Goal: Find specific page/section: Find specific page/section

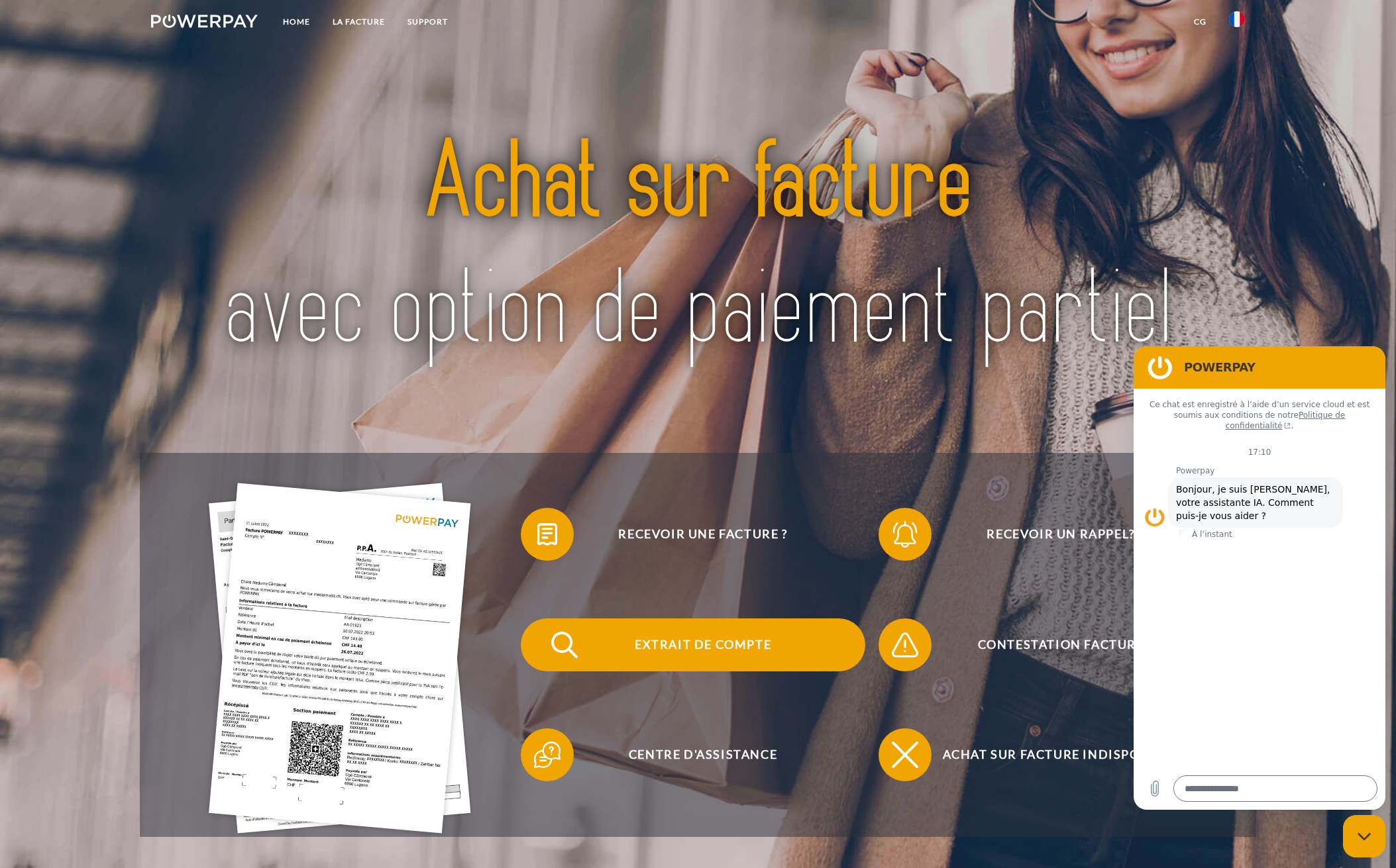
click at [689, 647] on span "Extrait de compte" at bounding box center [703, 645] width 325 height 53
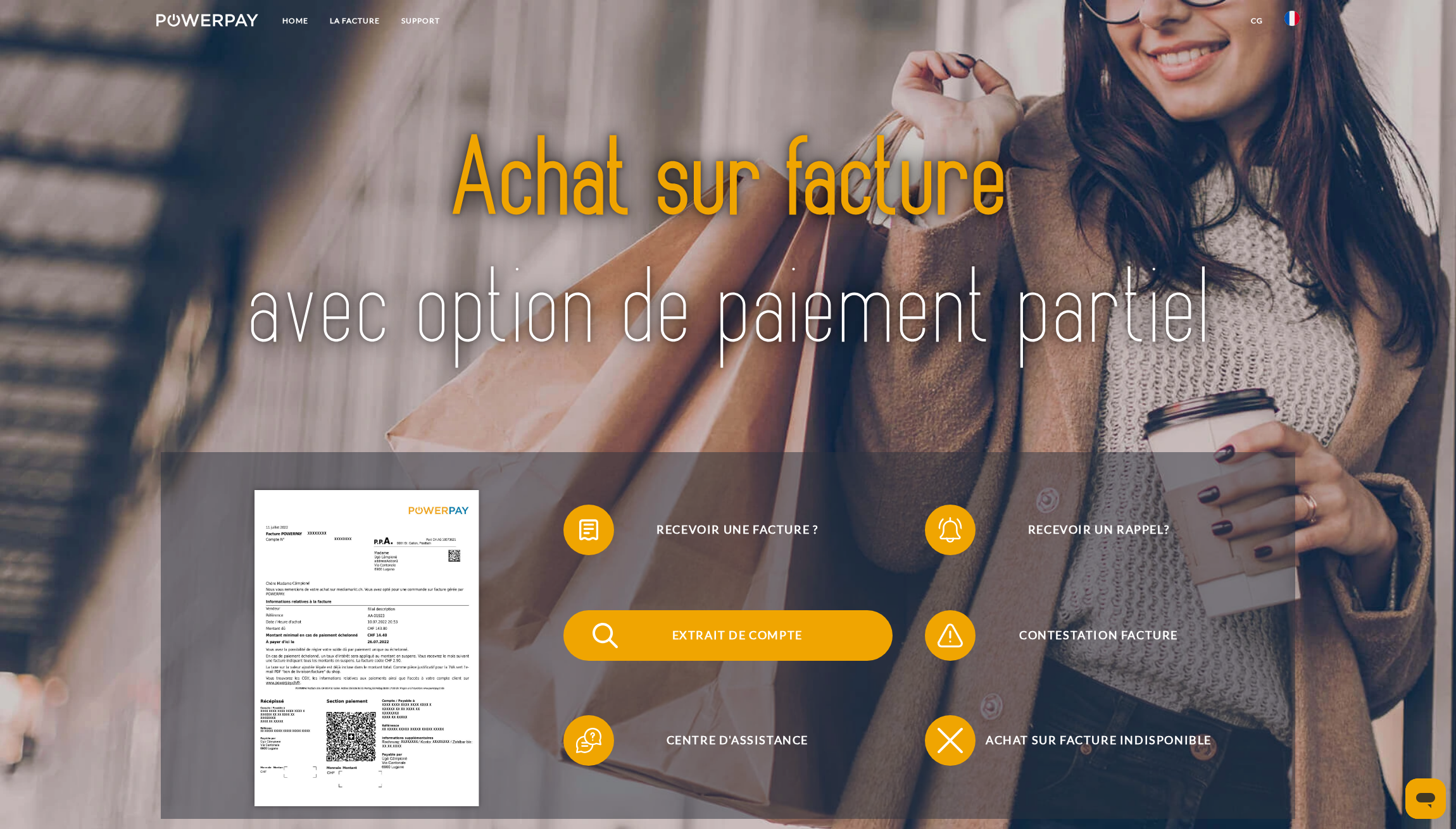
click at [587, 639] on span at bounding box center [585, 635] width 63 height 63
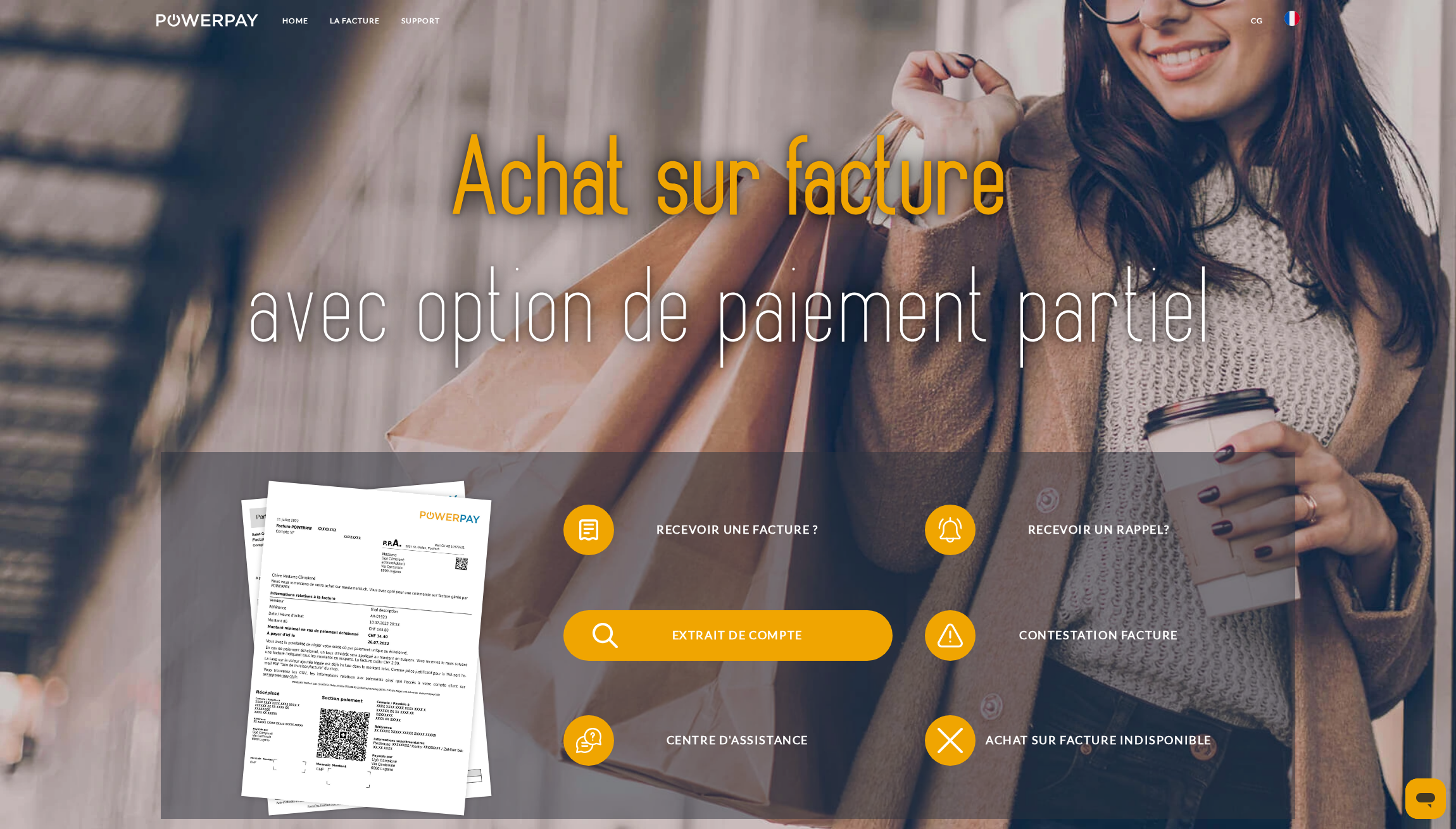
click at [700, 639] on span "Extrait de compte" at bounding box center [737, 636] width 310 height 51
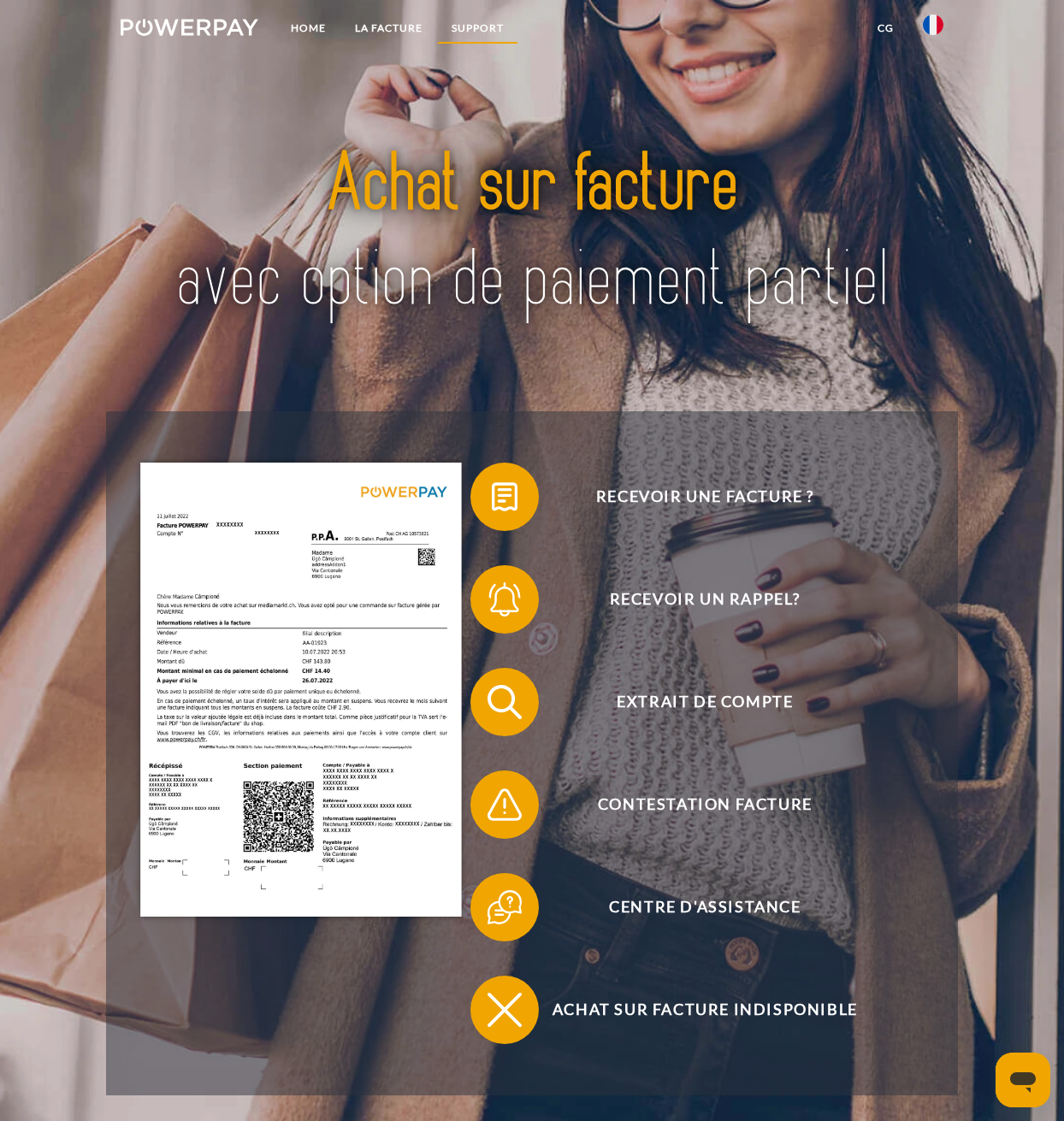
click at [477, 33] on link "Support" at bounding box center [477, 27] width 81 height 30
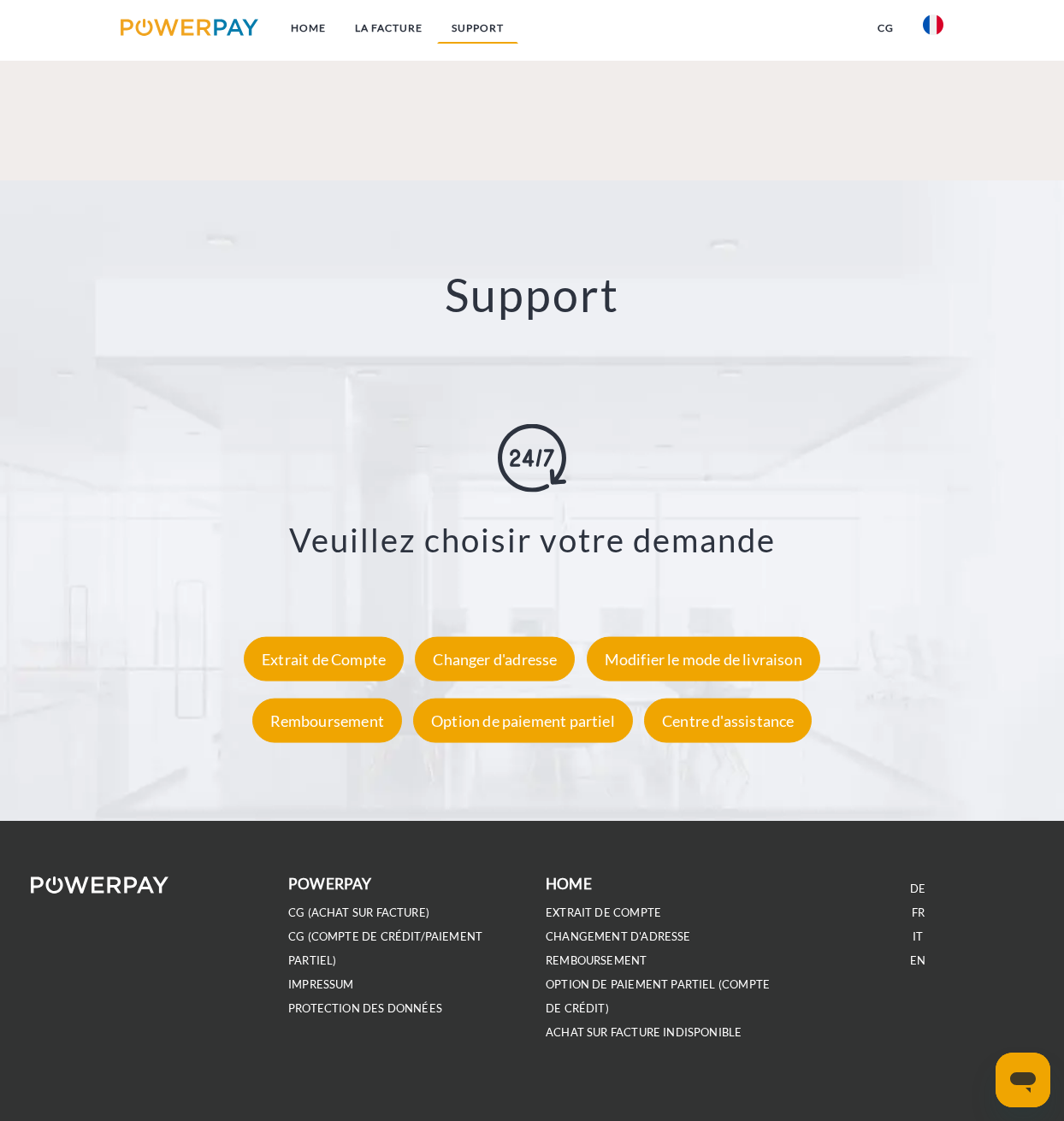
scroll to position [2659, 0]
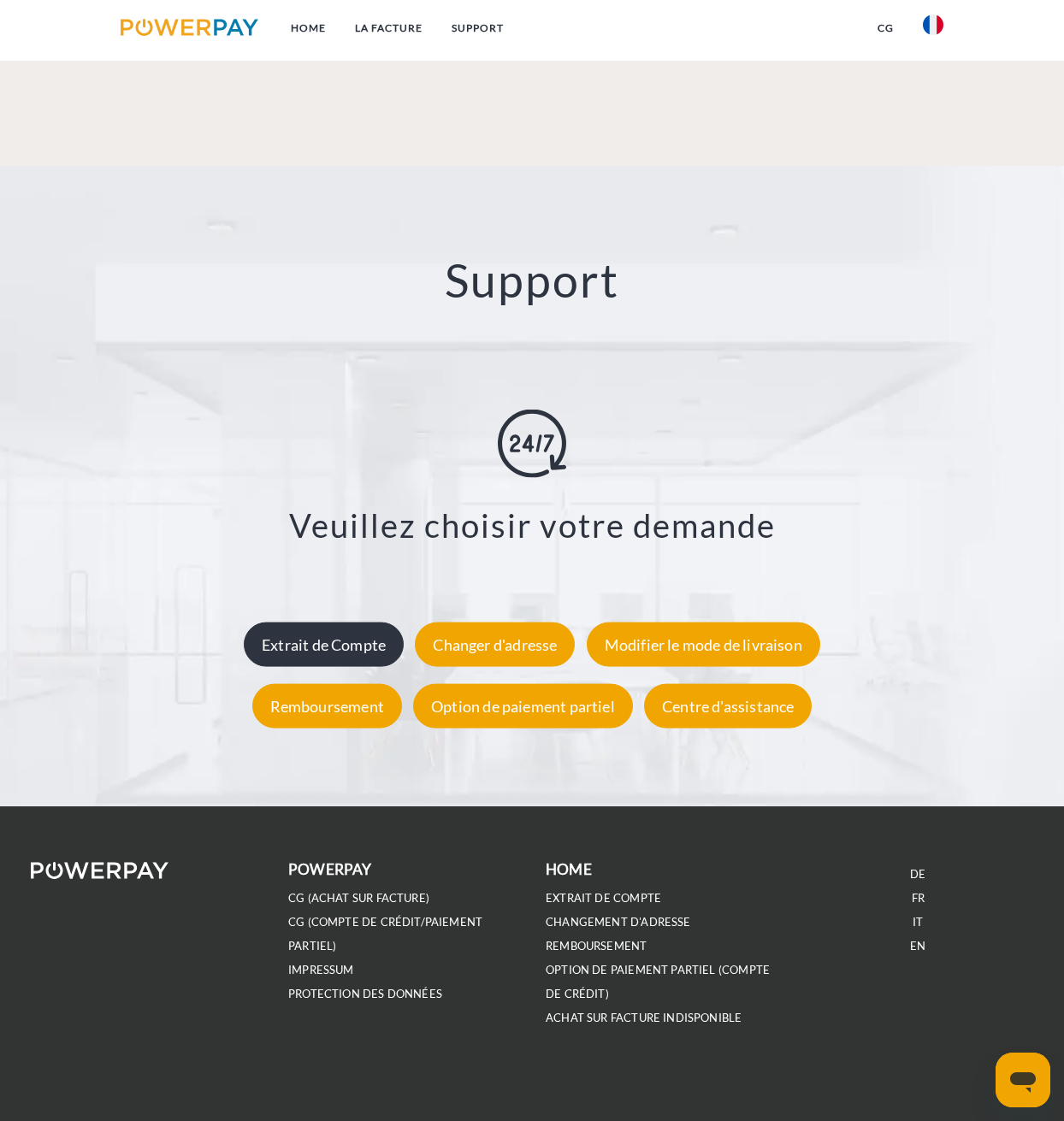
click at [336, 640] on div "Extrait de Compte" at bounding box center [323, 644] width 160 height 44
